Goal: Information Seeking & Learning: Check status

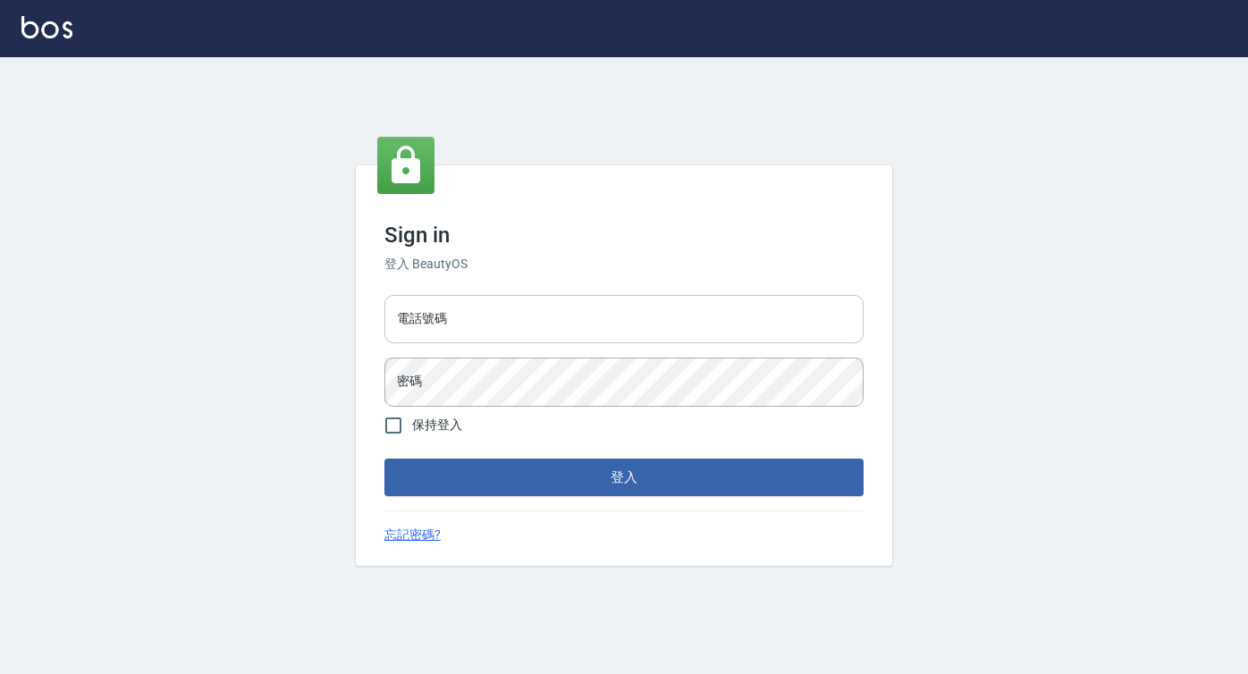
click at [487, 327] on input "電話號碼" at bounding box center [624, 319] width 479 height 48
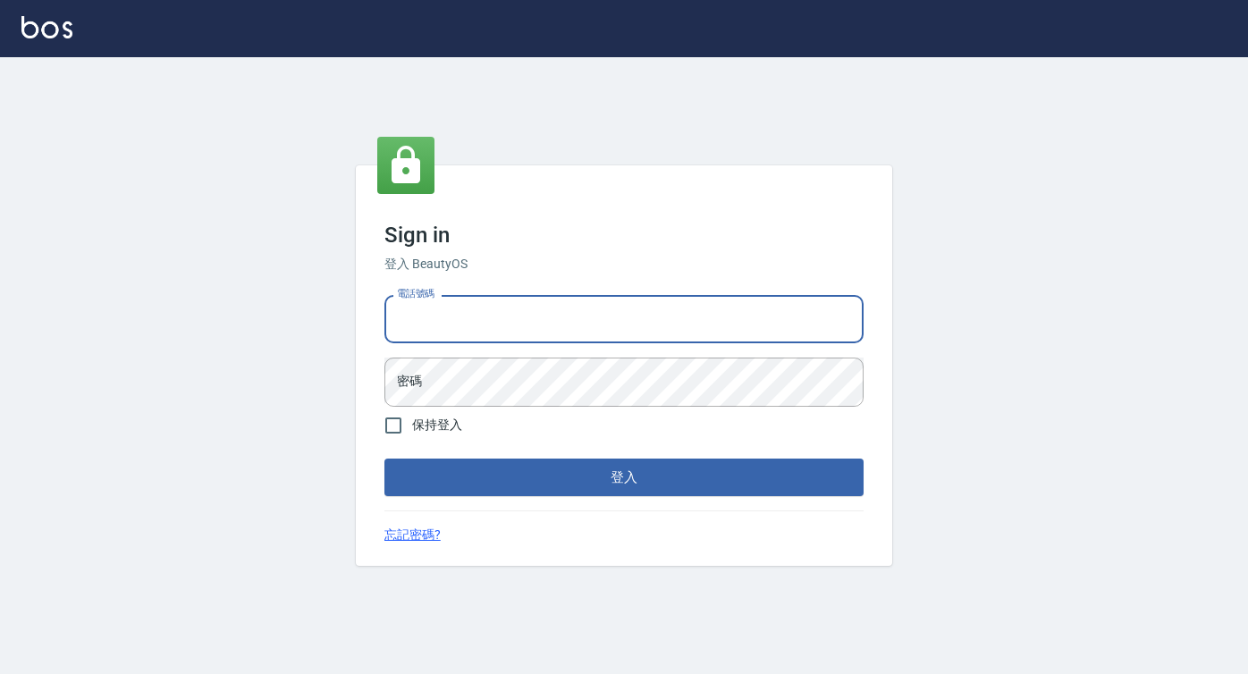
type input "0422271378"
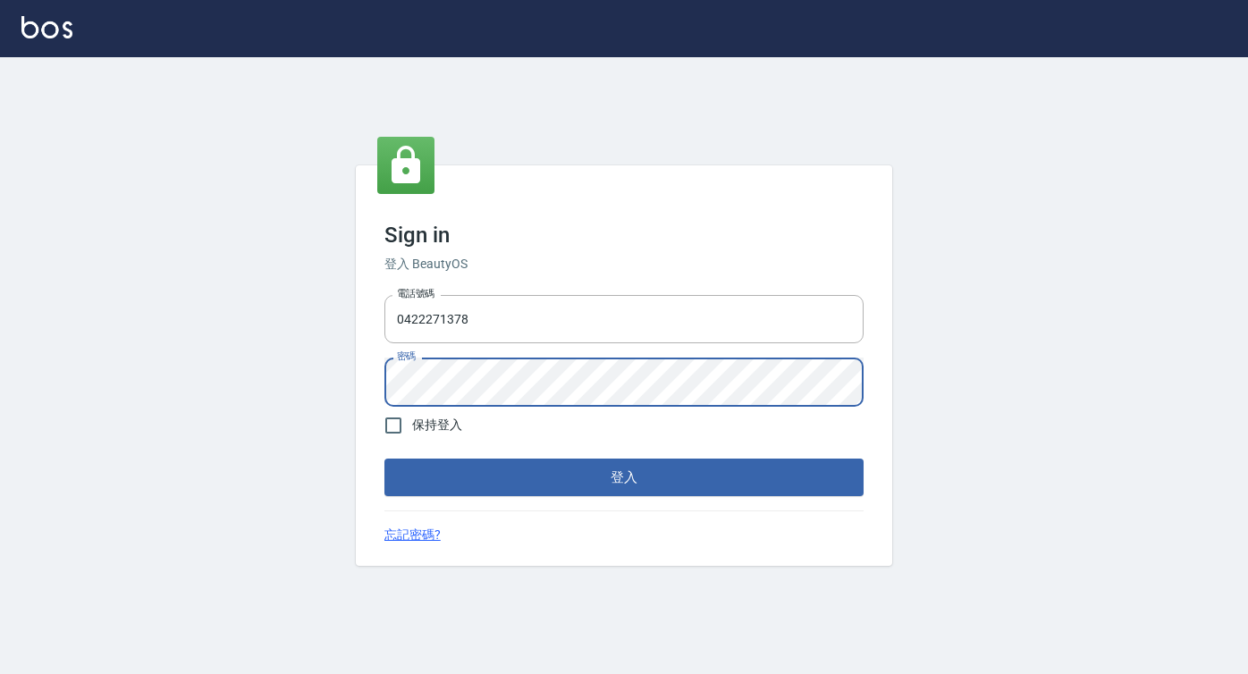
click at [385, 459] on button "登入" at bounding box center [624, 478] width 479 height 38
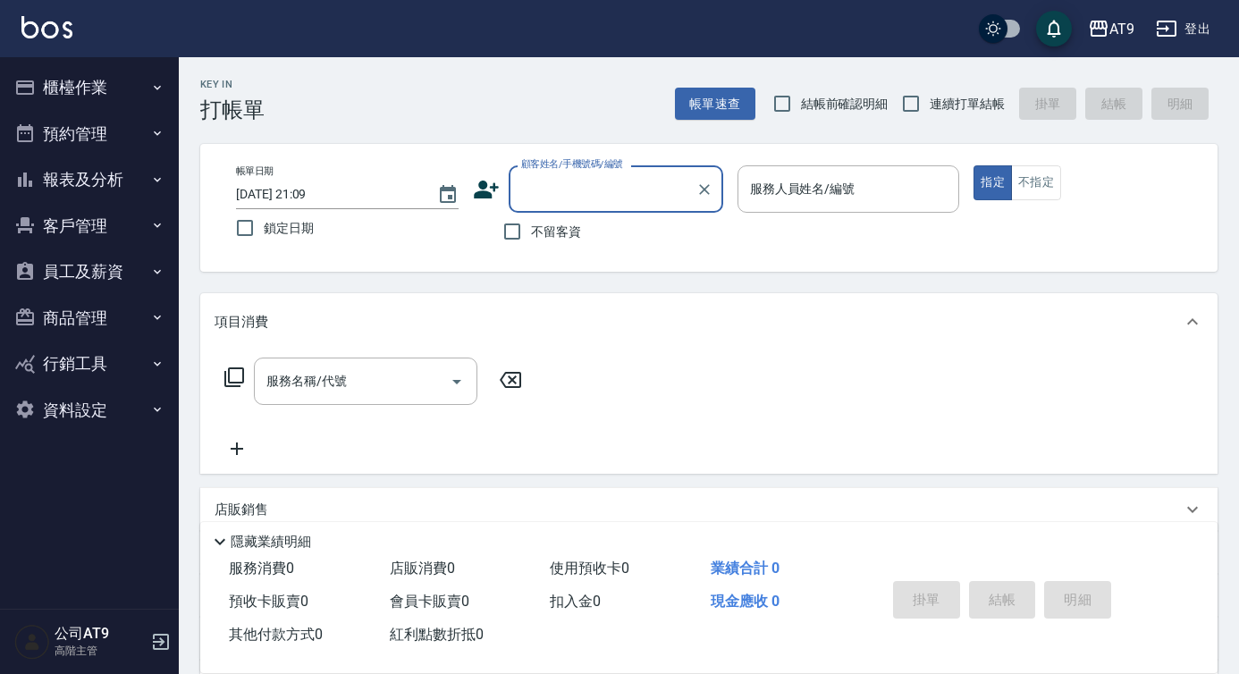
click at [126, 171] on button "報表及分析" at bounding box center [89, 179] width 165 height 47
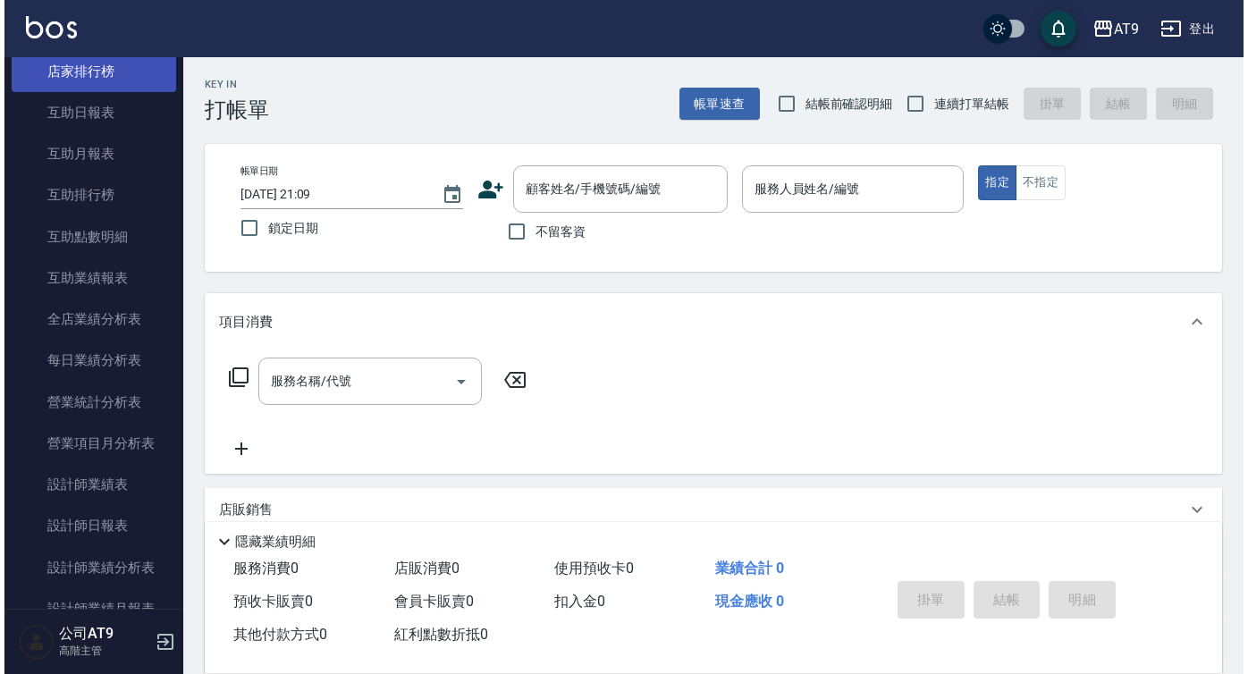
scroll to position [326, 0]
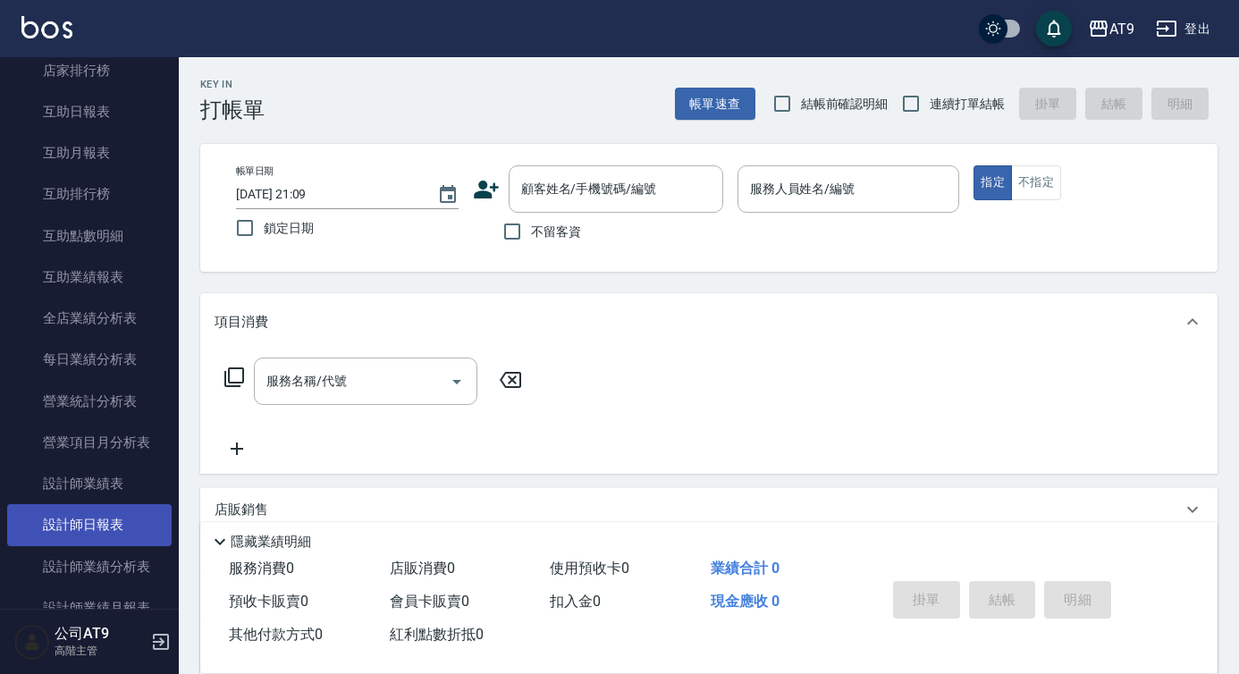
click at [99, 509] on link "設計師日報表" at bounding box center [89, 524] width 165 height 41
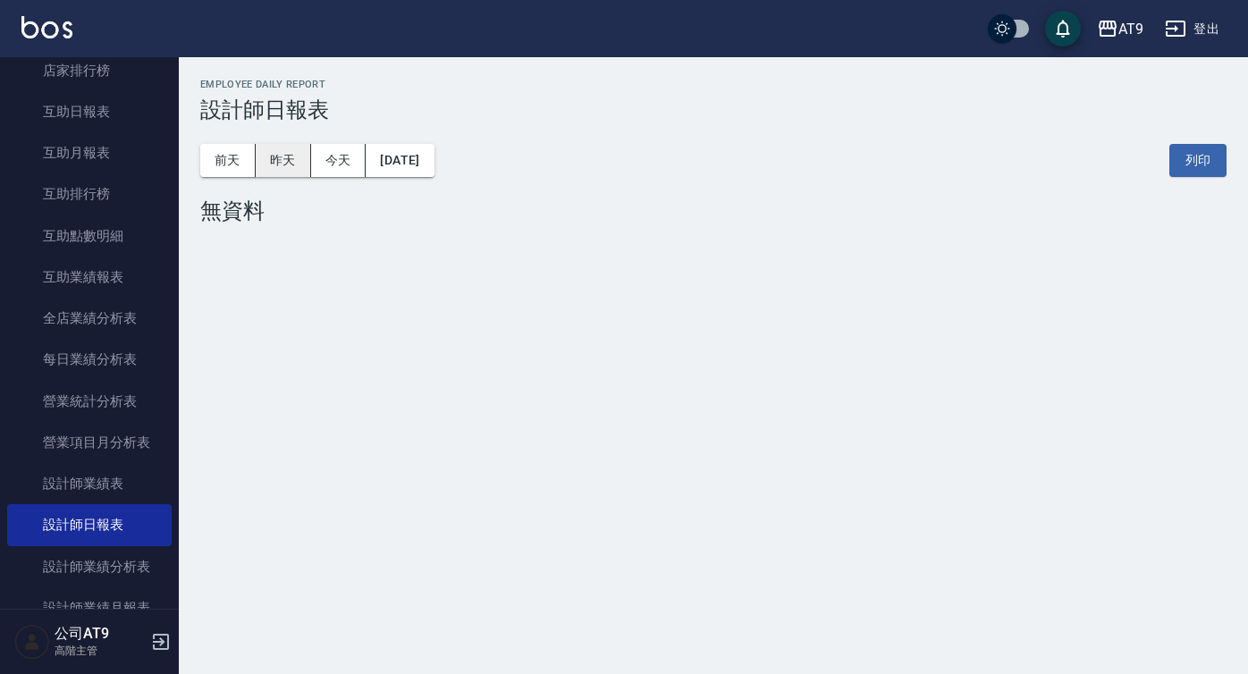
click at [278, 174] on button "昨天" at bounding box center [283, 160] width 55 height 33
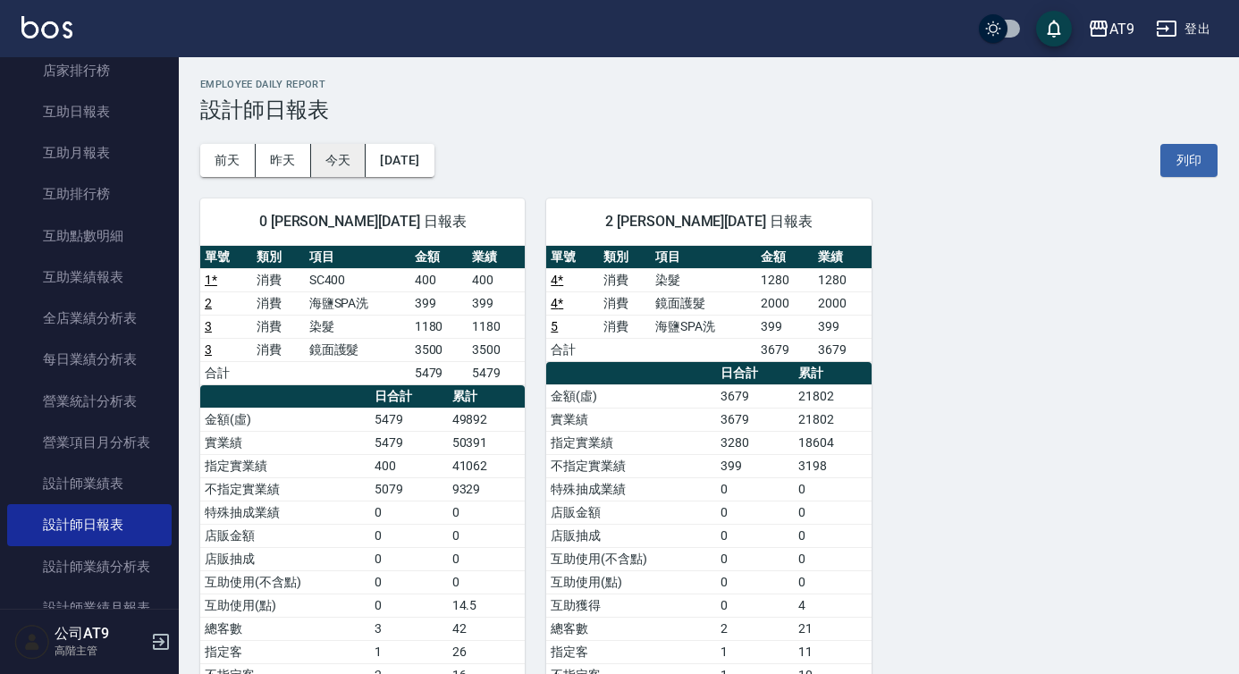
click at [357, 171] on button "今天" at bounding box center [338, 160] width 55 height 33
